Goal: Information Seeking & Learning: Learn about a topic

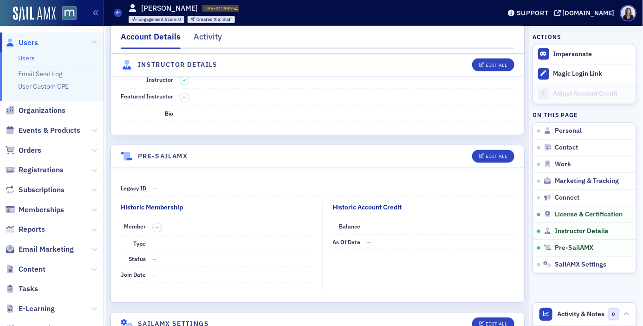
scroll to position [1628, 0]
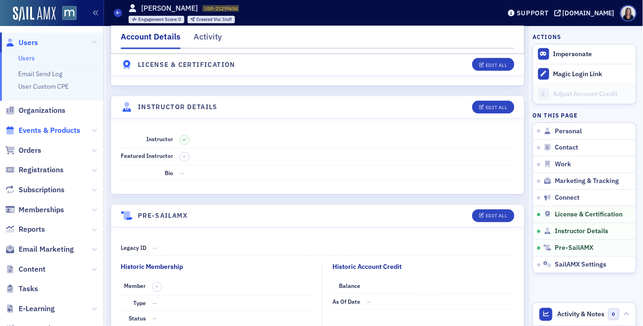
click at [45, 130] on span "Events & Products" at bounding box center [50, 130] width 62 height 10
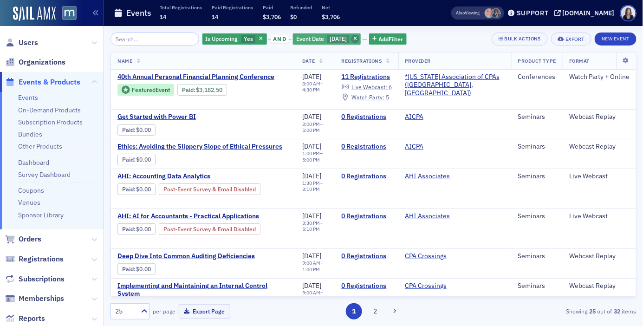
click at [357, 37] on icon "button" at bounding box center [355, 39] width 4 height 5
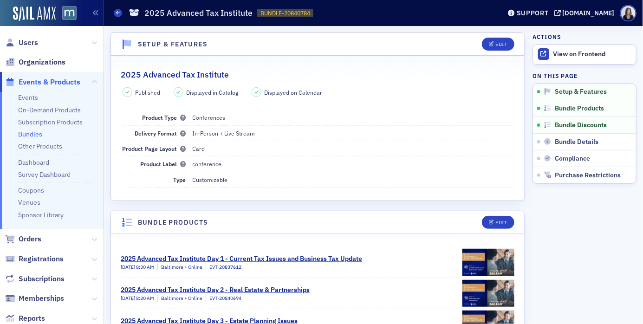
scroll to position [108, 0]
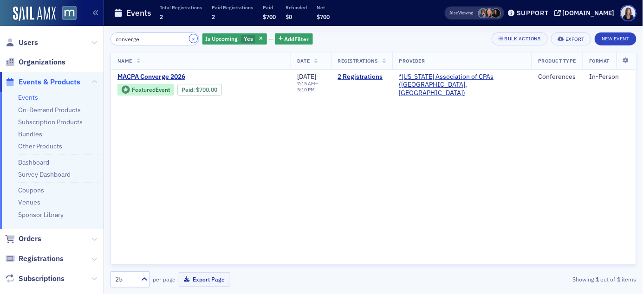
click at [189, 39] on button "×" at bounding box center [193, 38] width 8 height 8
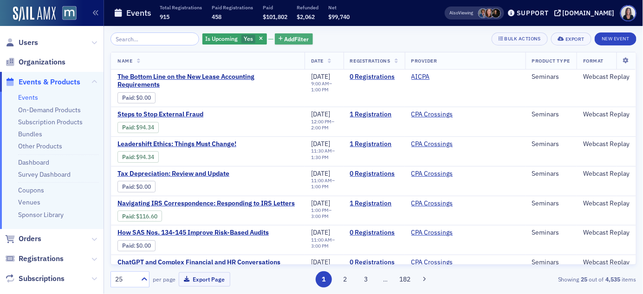
click at [292, 39] on span "Add Filter" at bounding box center [297, 39] width 25 height 8
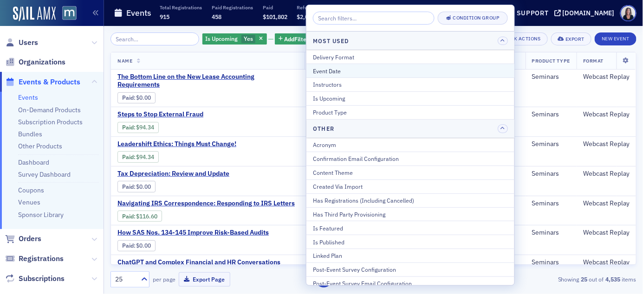
click at [318, 73] on div "Event Date" at bounding box center [410, 71] width 195 height 8
select select "8"
select select "2025"
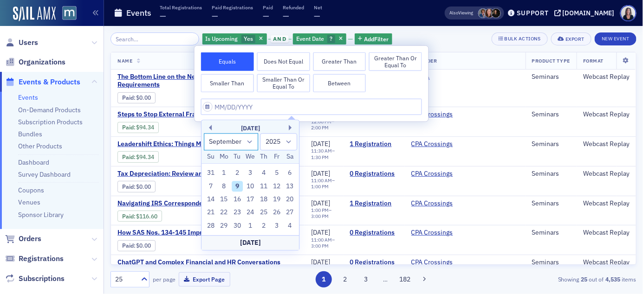
click at [251, 141] on select "January February March April May June July August September October November De…" at bounding box center [231, 141] width 55 height 17
select select "9"
click at [204, 133] on select "January February March April May June July August September October November De…" at bounding box center [231, 141] width 55 height 17
click at [278, 187] on div "10" at bounding box center [276, 186] width 11 height 11
type input "[DATE]"
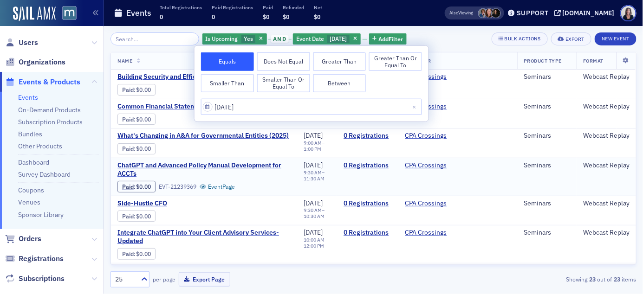
click at [278, 187] on div "Paid : $0.00 EVT-21239369 Event Page" at bounding box center [203, 186] width 173 height 13
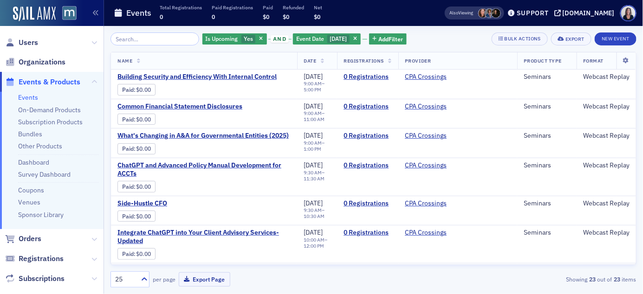
click at [129, 38] on input "search" at bounding box center [154, 38] width 89 height 13
type input "s"
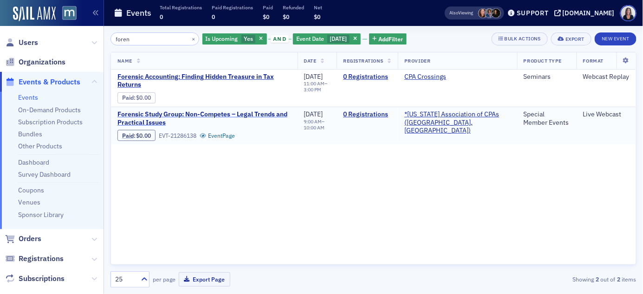
type input "foren"
click at [228, 112] on span "Forensic Study Group: Non-Competes – Legal Trends and Practical Issues" at bounding box center [204, 118] width 174 height 16
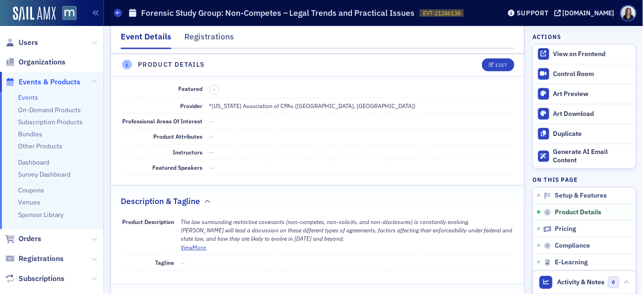
scroll to position [253, 0]
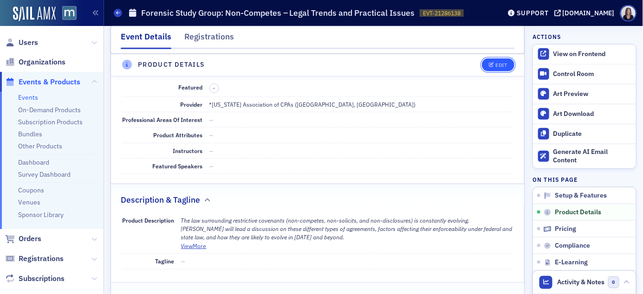
click at [505, 65] on div "Edit" at bounding box center [501, 65] width 12 height 5
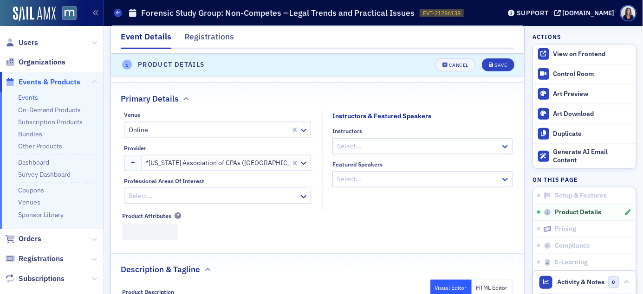
scroll to position [224, 0]
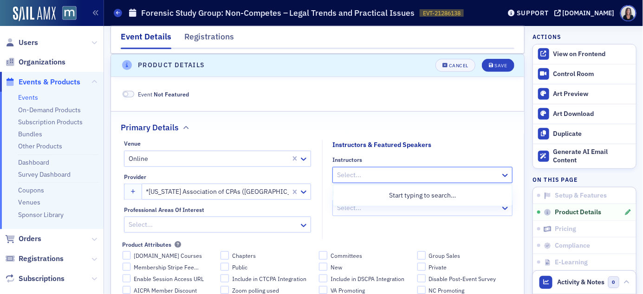
click at [455, 175] on div at bounding box center [417, 175] width 163 height 12
click at [499, 68] on div "Save" at bounding box center [500, 65] width 13 height 5
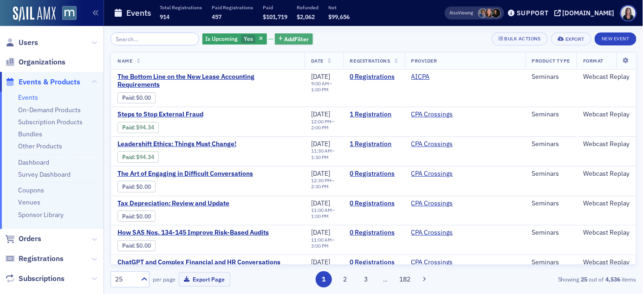
click at [297, 39] on span "Add Filter" at bounding box center [297, 39] width 25 height 8
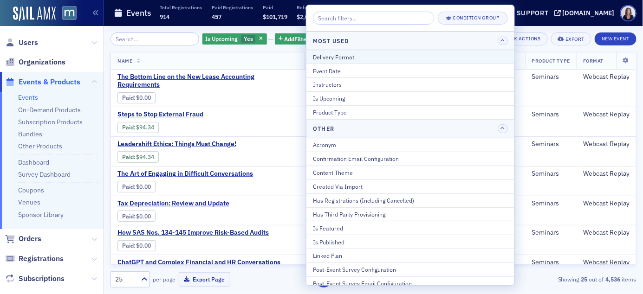
click at [326, 55] on div "Delivery Format" at bounding box center [410, 57] width 195 height 8
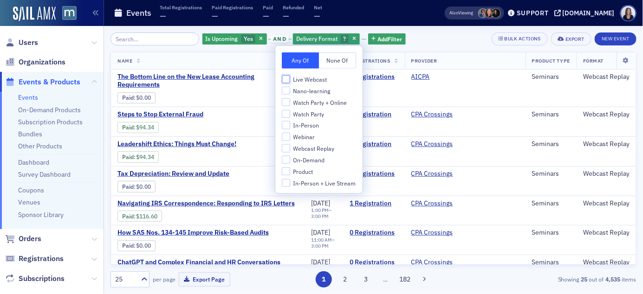
click at [286, 78] on input "Live Webcast" at bounding box center [286, 79] width 8 height 8
checkbox input "true"
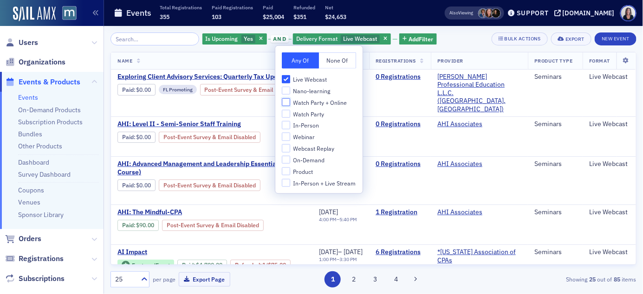
click at [286, 101] on input "Watch Party + Online" at bounding box center [286, 102] width 8 height 8
checkbox input "true"
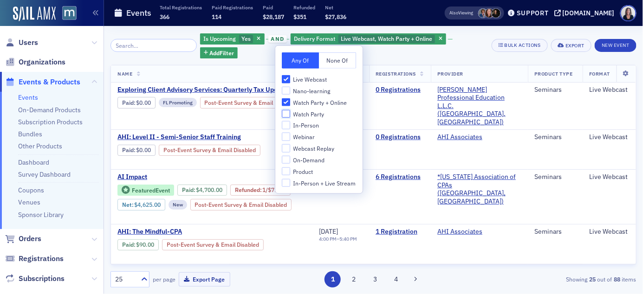
click at [285, 114] on input "Watch Party" at bounding box center [286, 114] width 8 height 8
checkbox input "true"
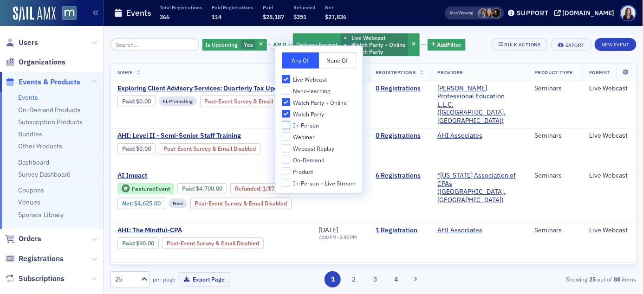
click at [285, 125] on input "In-Person" at bounding box center [286, 125] width 8 height 8
checkbox input "true"
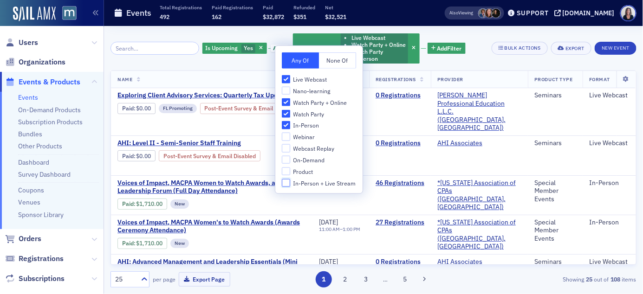
click at [286, 185] on input "In-Person + Live Stream" at bounding box center [286, 183] width 8 height 8
checkbox input "true"
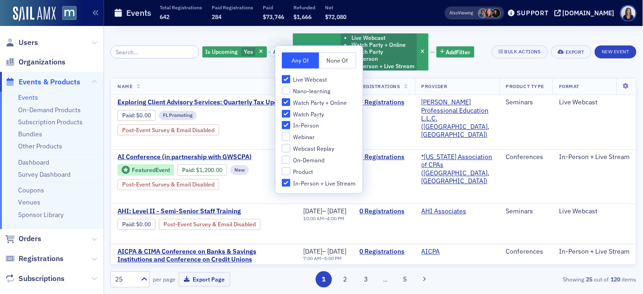
click at [232, 32] on div "Is Upcoming Yes and Delivery Format Live Webcast Watch Party + Online Watch Par…" at bounding box center [373, 160] width 526 height 268
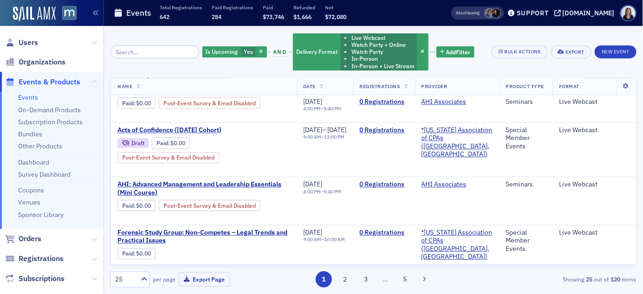
scroll to position [1050, 0]
click at [347, 277] on button "2" at bounding box center [345, 280] width 16 height 16
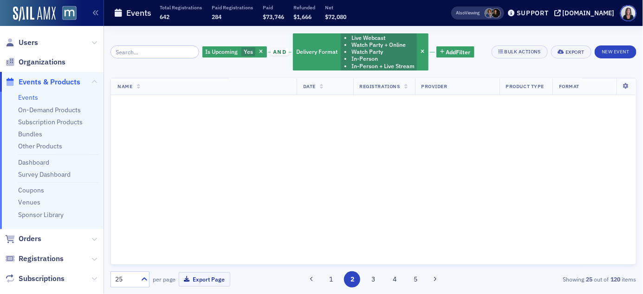
scroll to position [0, 0]
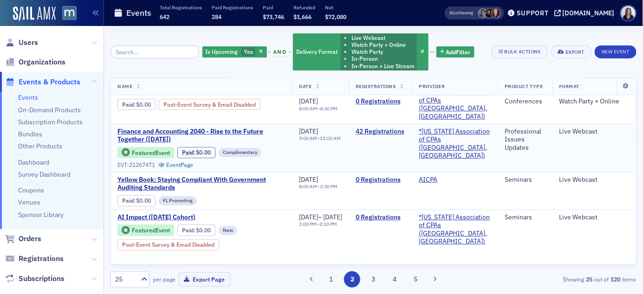
scroll to position [1064, 0]
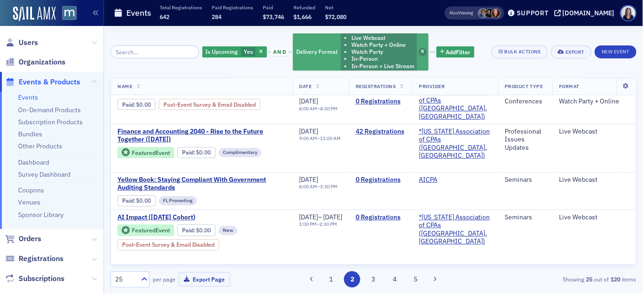
click at [421, 53] on icon "button" at bounding box center [423, 52] width 4 height 5
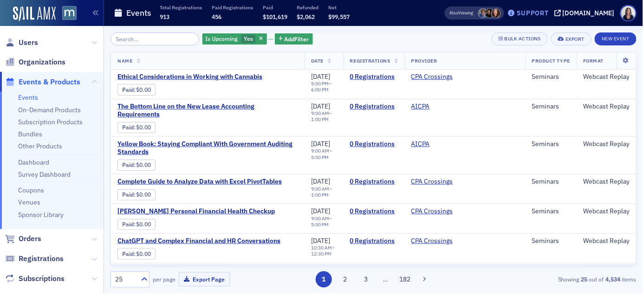
click at [545, 14] on div "Support" at bounding box center [533, 13] width 32 height 8
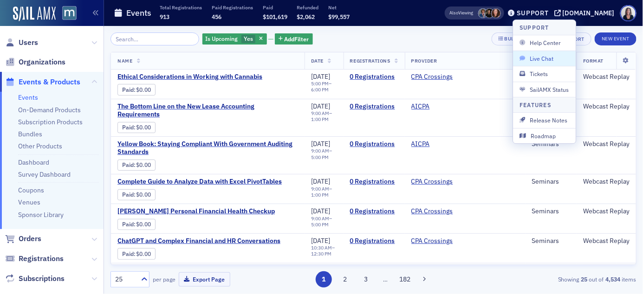
click at [541, 56] on span "Live Chat" at bounding box center [545, 58] width 50 height 8
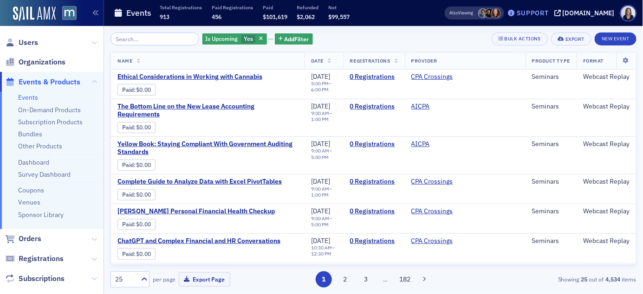
click at [549, 11] on div "Support" at bounding box center [533, 13] width 32 height 8
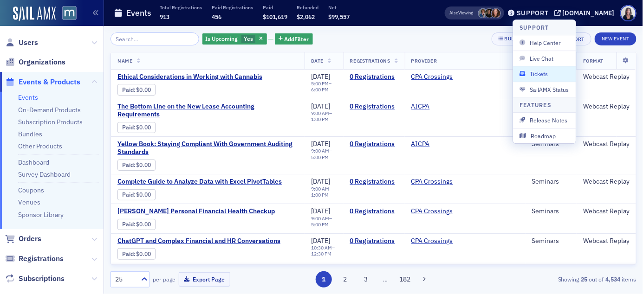
click at [543, 74] on span "Tickets" at bounding box center [545, 74] width 50 height 8
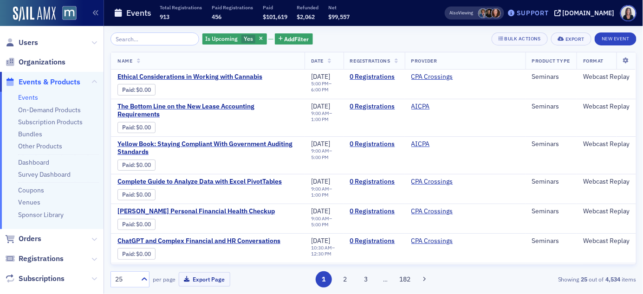
click at [549, 10] on div "Support" at bounding box center [533, 13] width 32 height 8
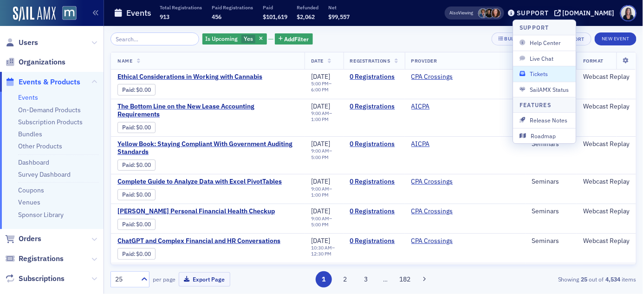
click at [537, 74] on span "Tickets" at bounding box center [545, 74] width 50 height 8
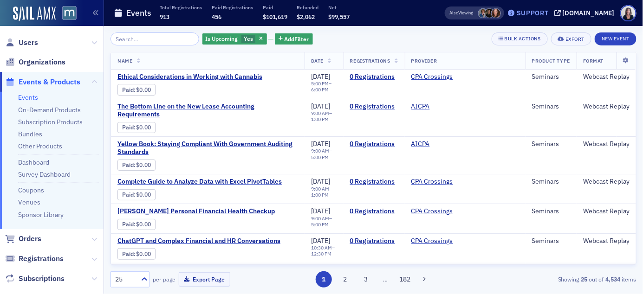
click at [549, 11] on div "Support" at bounding box center [533, 13] width 32 height 8
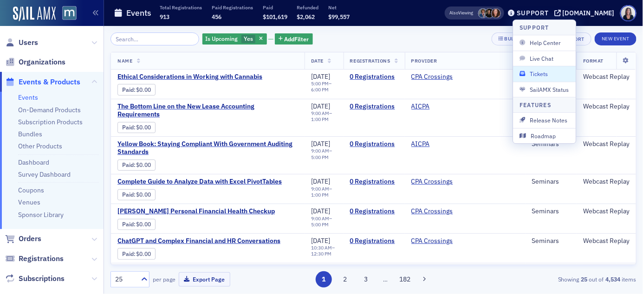
click at [523, 73] on icon "button" at bounding box center [523, 74] width 6 height 6
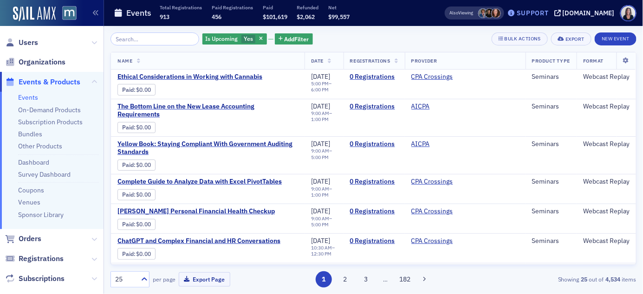
click at [549, 11] on div "Support" at bounding box center [533, 13] width 32 height 8
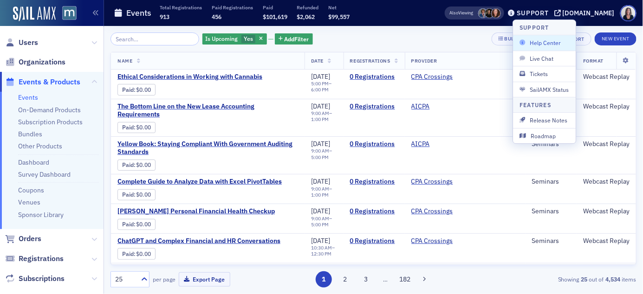
click at [548, 42] on span "Help Center" at bounding box center [545, 43] width 50 height 8
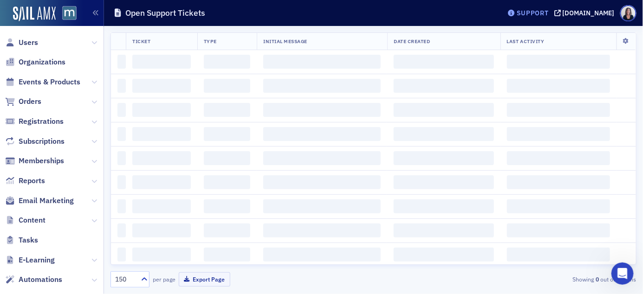
click at [549, 16] on div "Support" at bounding box center [533, 13] width 32 height 8
click at [546, 11] on div "Support" at bounding box center [533, 13] width 32 height 8
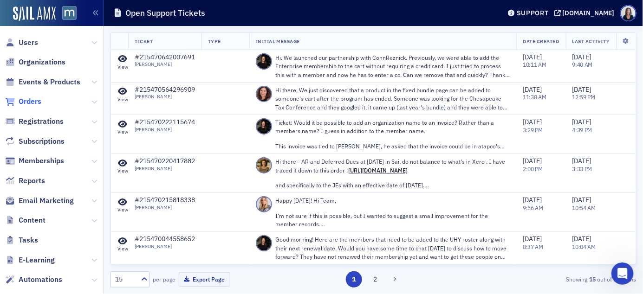
click at [32, 100] on span "Orders" at bounding box center [30, 102] width 23 height 10
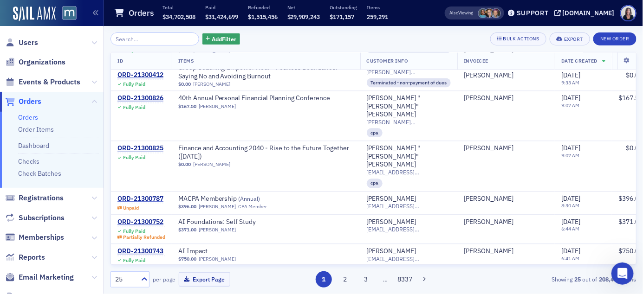
scroll to position [723, 0]
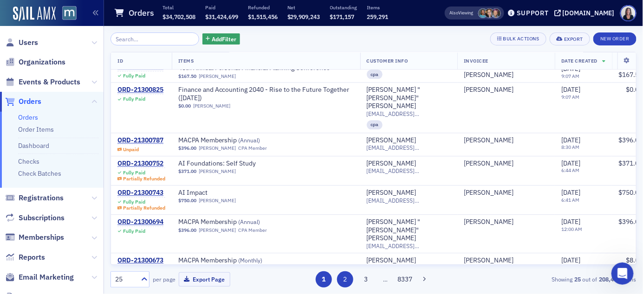
click at [350, 279] on button "2" at bounding box center [345, 280] width 16 height 16
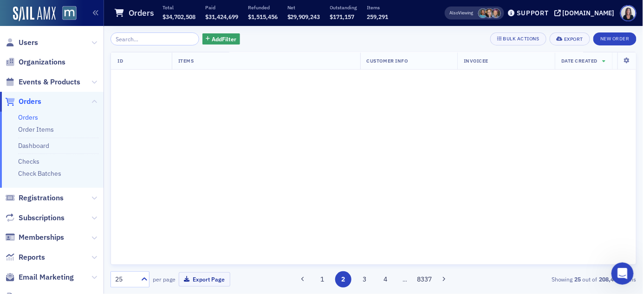
scroll to position [0, 0]
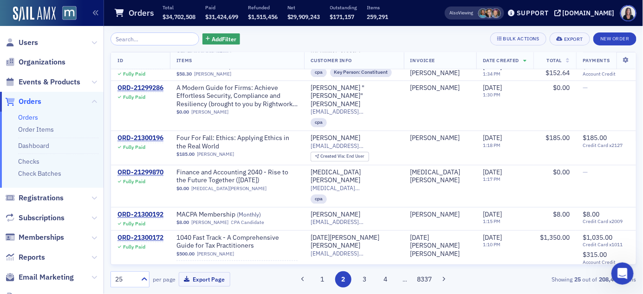
scroll to position [620, 0]
click at [69, 82] on span "Events & Products" at bounding box center [50, 82] width 62 height 10
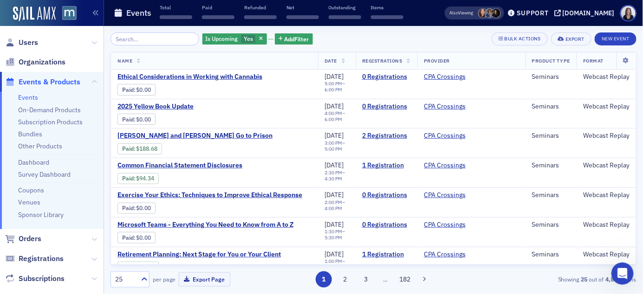
click at [160, 38] on input "search" at bounding box center [154, 38] width 89 height 13
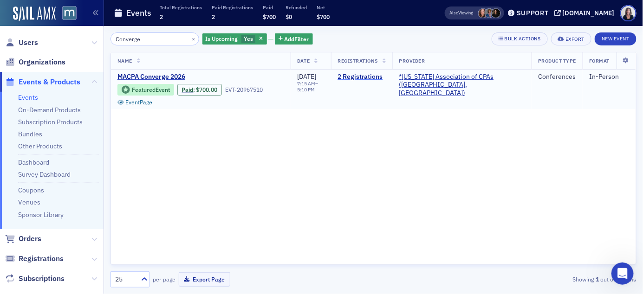
type input "Converge"
click at [373, 77] on link "2 Registrations" at bounding box center [362, 77] width 48 height 8
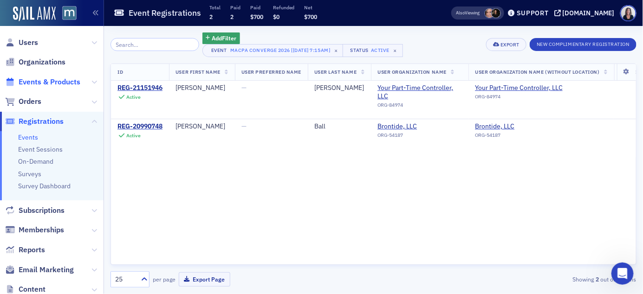
click at [60, 80] on span "Events & Products" at bounding box center [50, 82] width 62 height 10
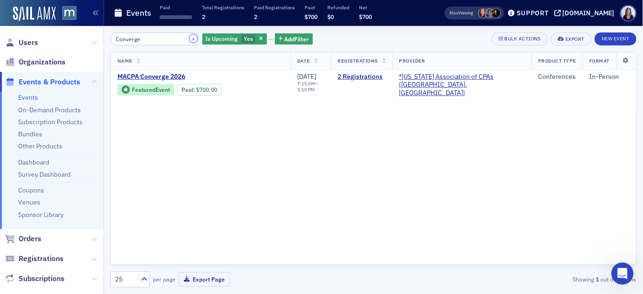
click at [189, 37] on button "×" at bounding box center [193, 38] width 8 height 8
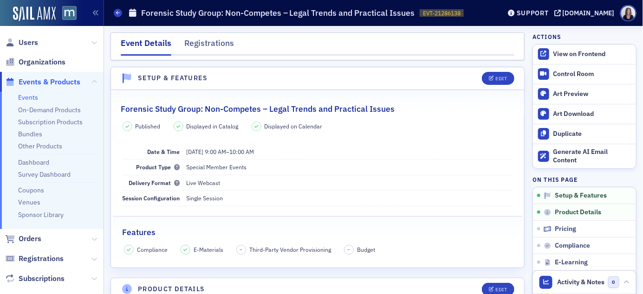
scroll to position [224, 0]
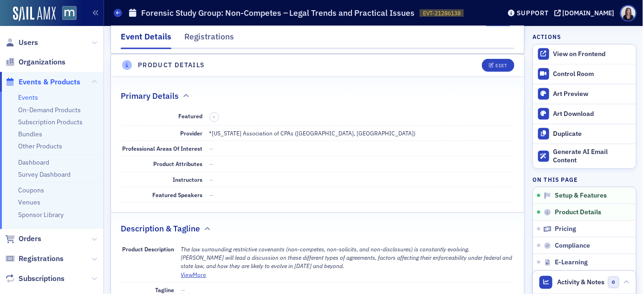
click at [45, 80] on span "Events & Products" at bounding box center [50, 82] width 62 height 10
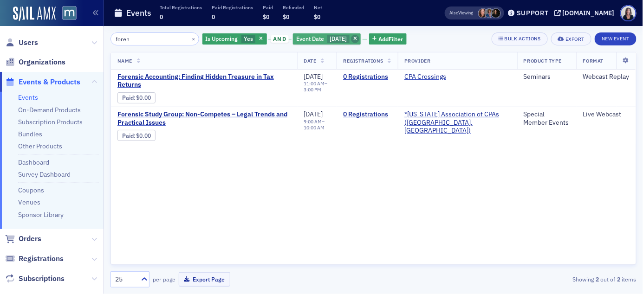
click at [359, 38] on span "button" at bounding box center [355, 39] width 8 height 8
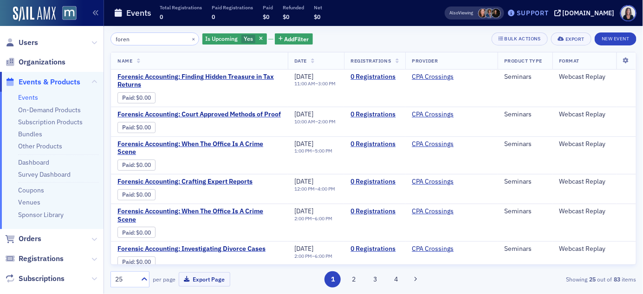
click at [548, 14] on div "Support" at bounding box center [533, 13] width 32 height 8
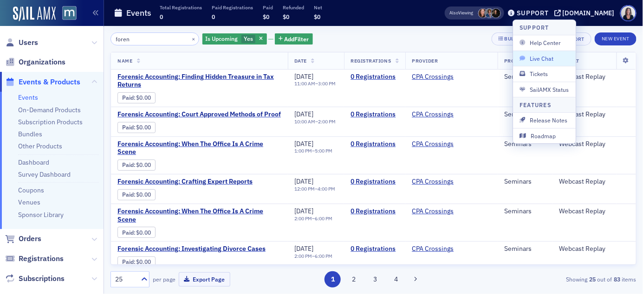
click at [545, 58] on span "Live Chat" at bounding box center [545, 58] width 50 height 8
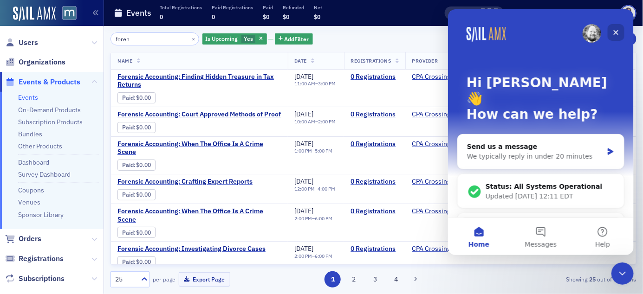
click at [618, 32] on icon "Close" at bounding box center [615, 31] width 7 height 7
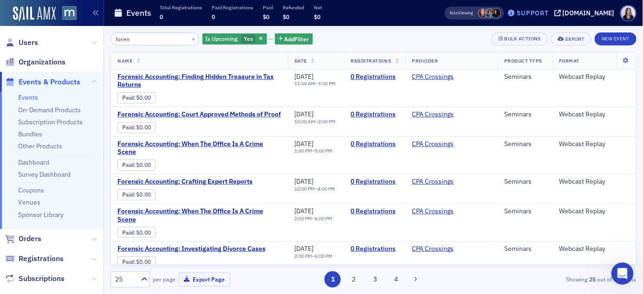
click at [549, 15] on div "Support" at bounding box center [533, 13] width 32 height 8
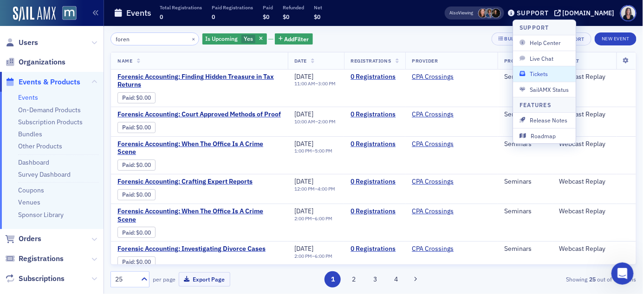
click at [545, 74] on span "Tickets" at bounding box center [545, 74] width 50 height 8
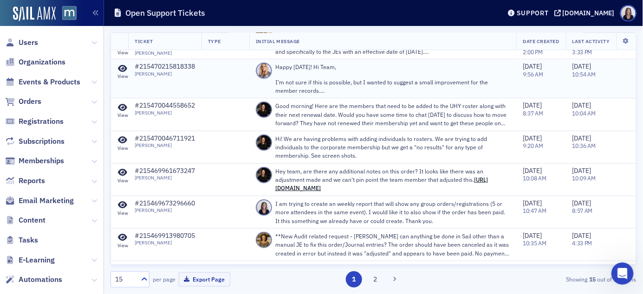
scroll to position [133, 0]
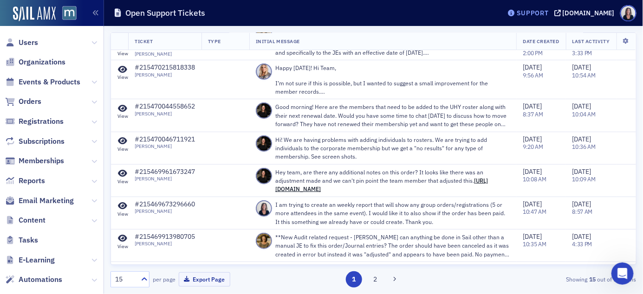
click at [549, 15] on div "Support" at bounding box center [533, 13] width 32 height 8
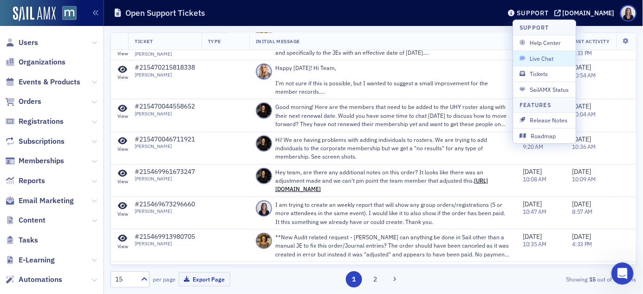
click at [548, 53] on button "Live Chat" at bounding box center [544, 58] width 63 height 15
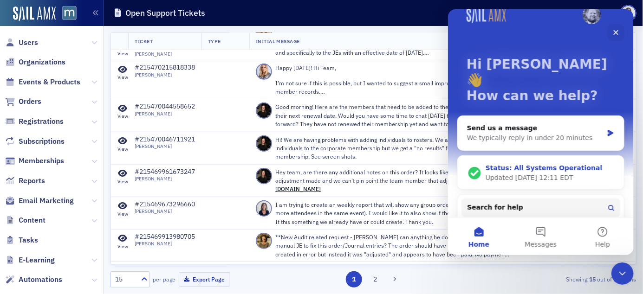
scroll to position [32, 0]
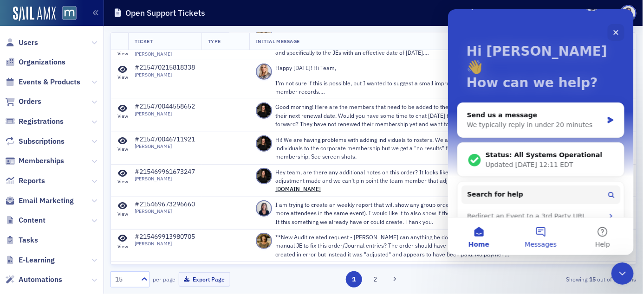
click at [542, 229] on button "Messages" at bounding box center [540, 236] width 62 height 37
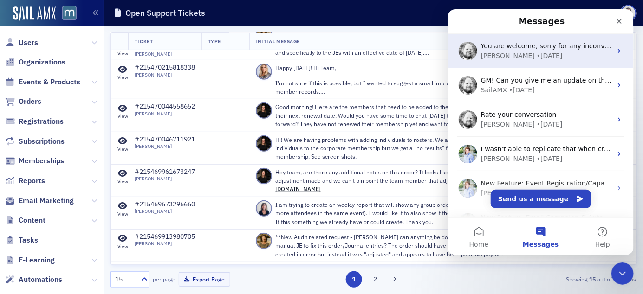
click at [580, 48] on span "You are welcome, sorry for any inconvenience." at bounding box center [557, 45] width 152 height 7
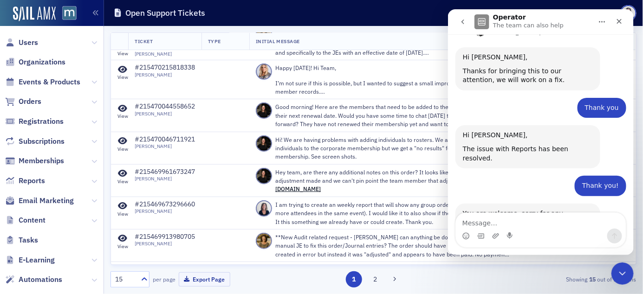
scroll to position [332, 0]
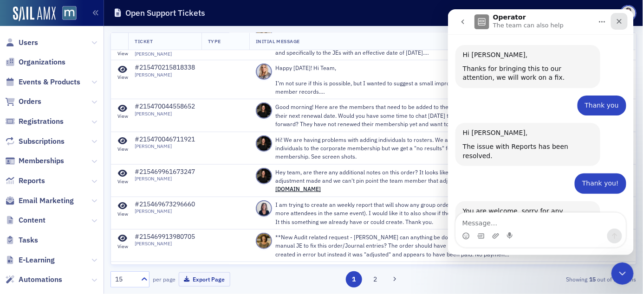
click at [619, 26] on div "Close" at bounding box center [619, 21] width 17 height 17
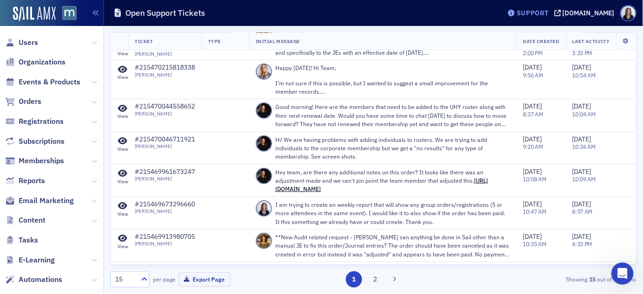
click at [549, 12] on div "Support" at bounding box center [533, 13] width 32 height 8
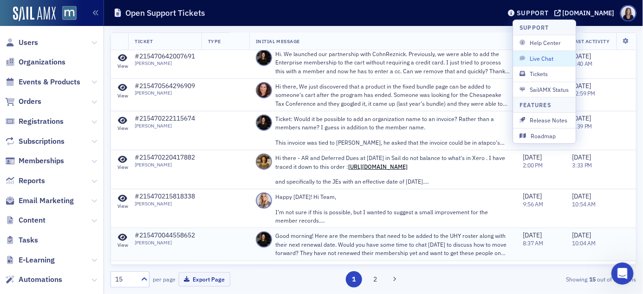
scroll to position [0, 0]
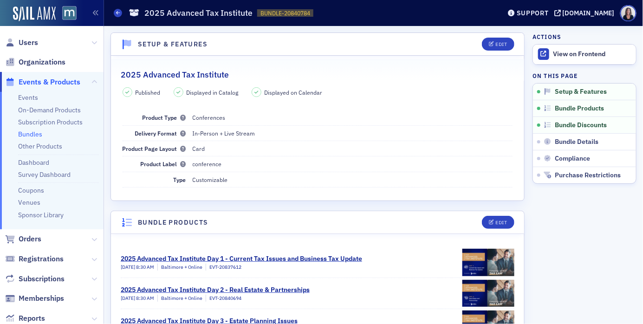
scroll to position [108, 0]
